Goal: Check status: Check status

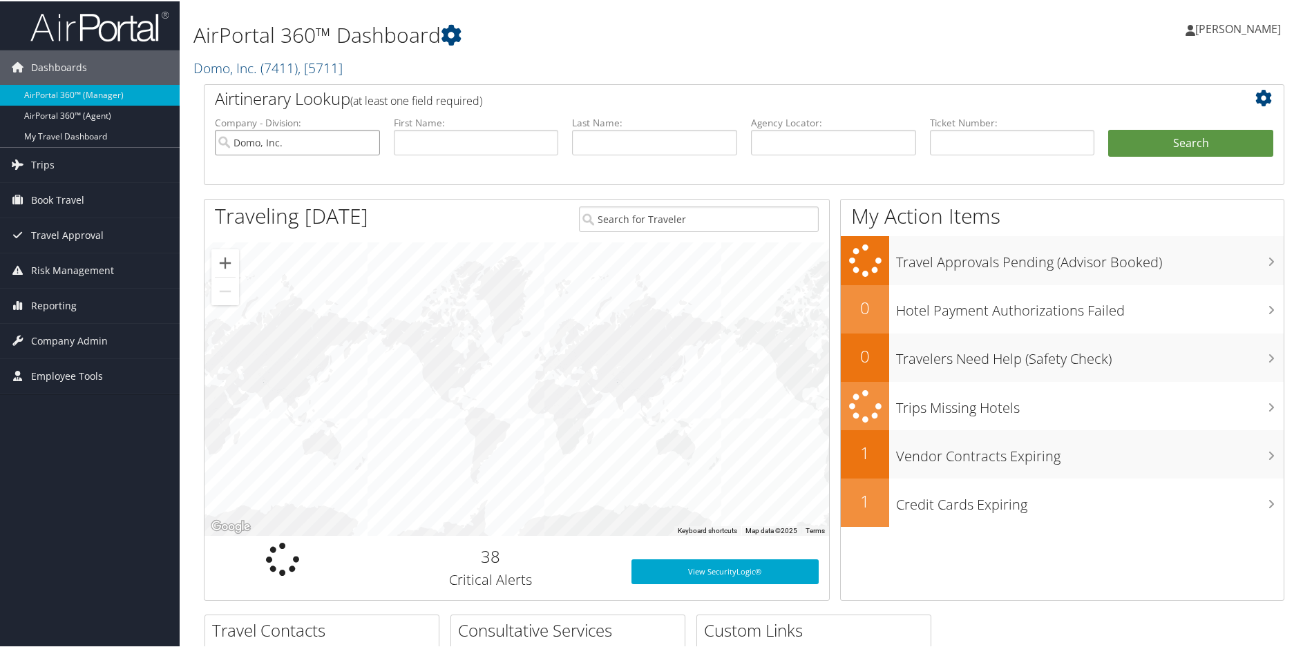
click at [366, 140] on input "Domo, Inc." at bounding box center [297, 141] width 165 height 26
click at [778, 143] on input "text" at bounding box center [833, 141] width 165 height 26
paste input "DL81M1"
type input "DL81M1"
click at [1163, 141] on button "Search" at bounding box center [1190, 142] width 165 height 28
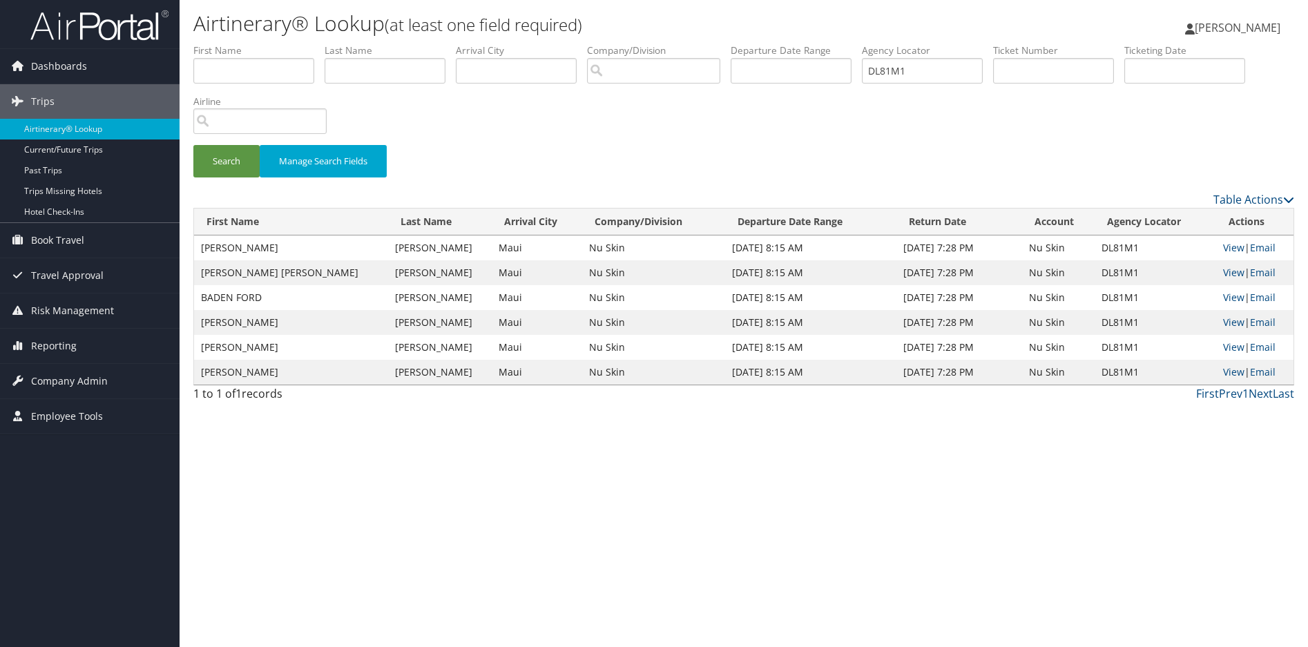
click at [704, 496] on div "Airtinerary® Lookup (at least one field required) Sharonica Roby Sharonica Roby…" at bounding box center [744, 323] width 1129 height 647
click at [569, 171] on div "Search Manage Search Fields" at bounding box center [744, 168] width 1122 height 46
click at [233, 160] on button "Search" at bounding box center [226, 161] width 66 height 32
click at [223, 160] on button "Search" at bounding box center [226, 161] width 66 height 32
click at [609, 155] on div "Search Manage Search Fields" at bounding box center [744, 168] width 1122 height 46
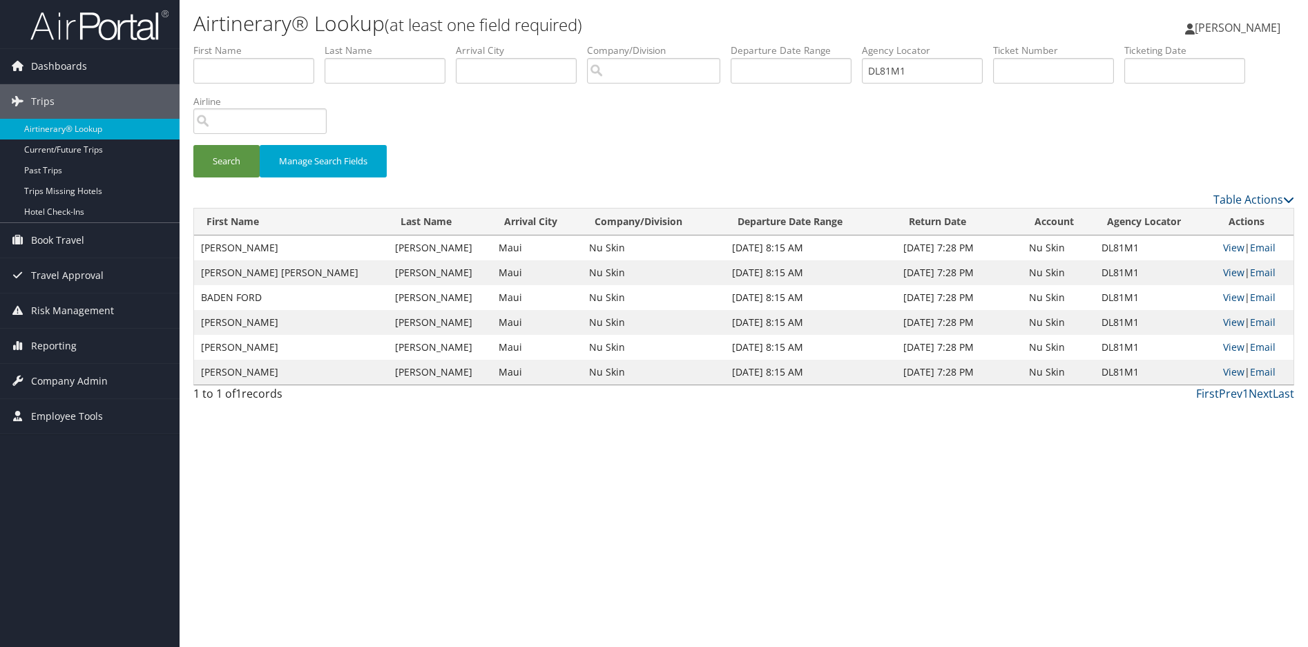
click at [780, 146] on div "Search Manage Search Fields" at bounding box center [744, 168] width 1122 height 46
click at [232, 159] on button "Search" at bounding box center [226, 161] width 66 height 32
click at [1223, 247] on link "View" at bounding box center [1233, 247] width 21 height 13
click at [225, 154] on button "Search" at bounding box center [226, 161] width 66 height 32
click at [947, 151] on div "Search Manage Search Fields" at bounding box center [744, 168] width 1122 height 46
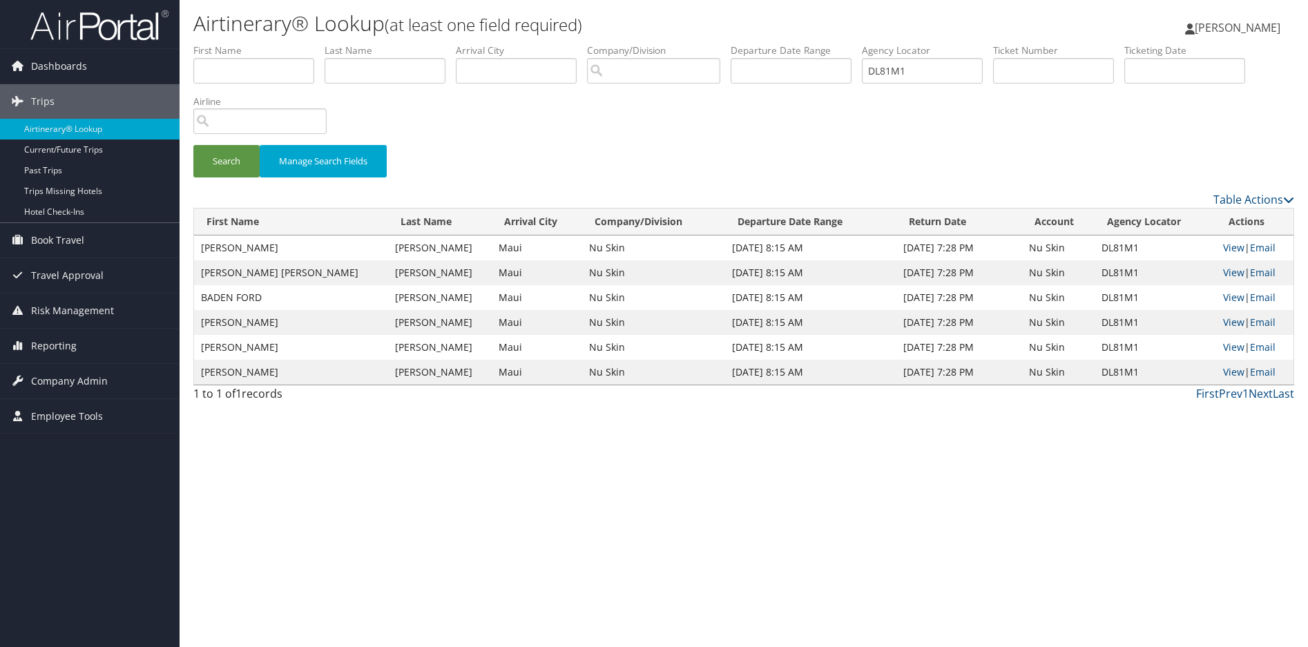
click at [867, 518] on div "Airtinerary® Lookup (at least one field required) Sharonica Roby Sharonica Roby…" at bounding box center [744, 323] width 1129 height 647
